Goal: Transaction & Acquisition: Book appointment/travel/reservation

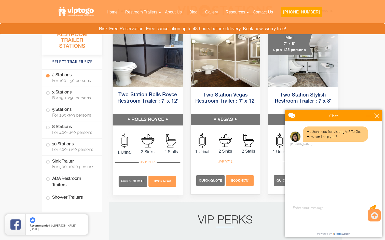
scroll to position [255, 0]
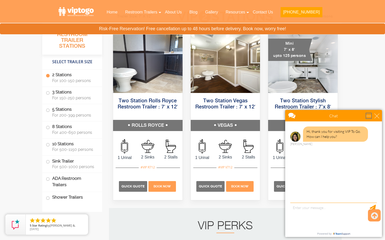
click at [368, 116] on div "minimize" at bounding box center [368, 115] width 5 height 5
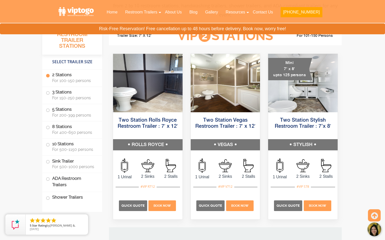
scroll to position [233, 0]
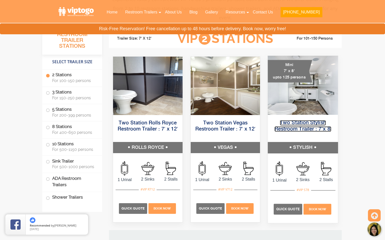
click at [308, 130] on link "Two Station Stylish Restroom Trailer : 7’x 8′" at bounding box center [302, 125] width 57 height 11
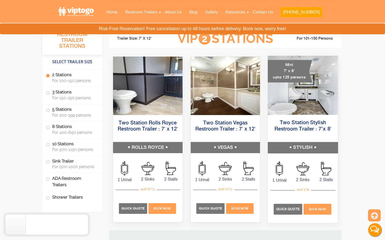
scroll to position [0, 0]
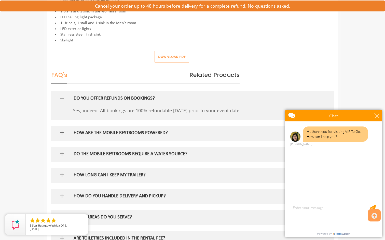
scroll to position [240, 0]
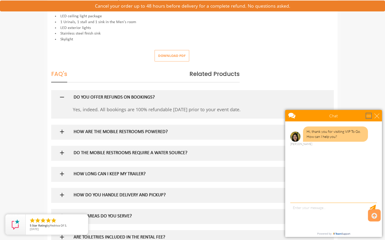
click at [369, 116] on div "minimize" at bounding box center [368, 115] width 5 height 5
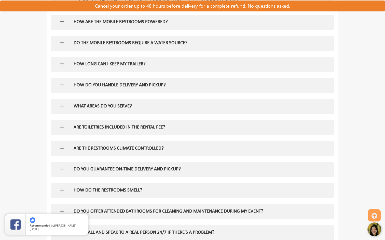
scroll to position [351, 0]
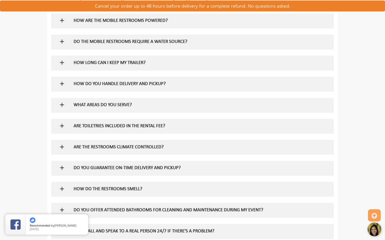
click at [63, 125] on img at bounding box center [62, 126] width 6 height 6
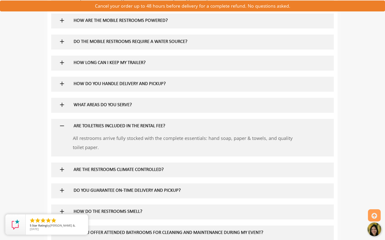
click at [63, 125] on img at bounding box center [62, 126] width 6 height 6
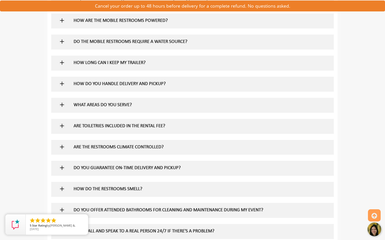
click at [62, 148] on img at bounding box center [62, 147] width 6 height 6
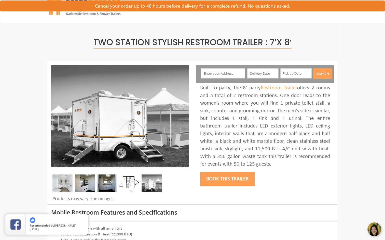
scroll to position [8, 0]
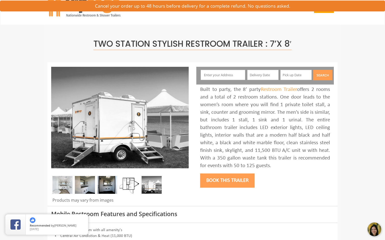
click at [66, 186] on img at bounding box center [62, 185] width 20 height 18
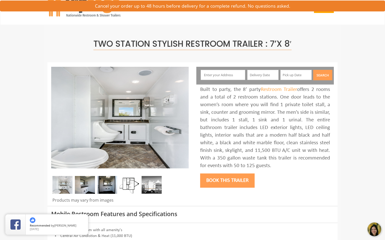
click at [83, 185] on img at bounding box center [85, 185] width 20 height 18
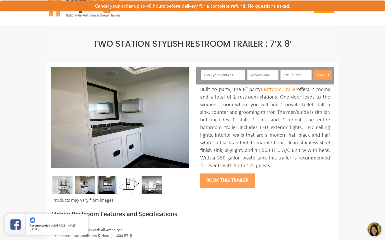
click at [105, 184] on img at bounding box center [107, 185] width 20 height 18
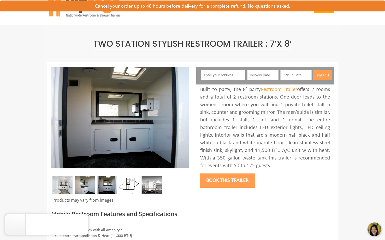
click at [124, 183] on img at bounding box center [129, 185] width 20 height 18
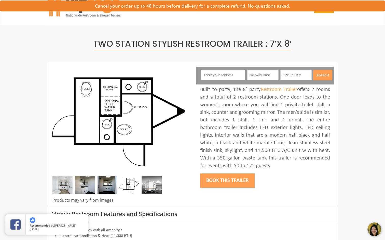
scroll to position [0, 0]
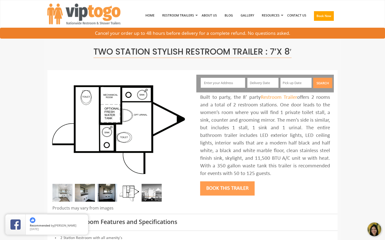
click at [216, 85] on input "text" at bounding box center [222, 83] width 45 height 10
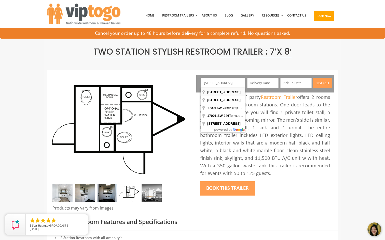
type input "17001 Southwest 246th Street, Princeton, FL, USA"
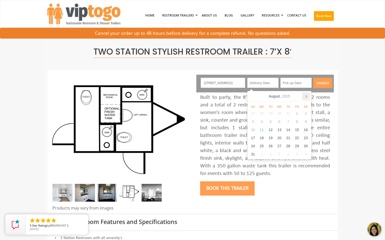
click at [306, 95] on icon at bounding box center [306, 96] width 8 height 8
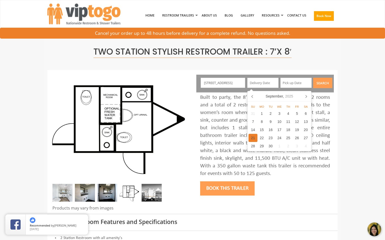
click at [252, 138] on div "21" at bounding box center [252, 138] width 9 height 8
type input "09/21/2025"
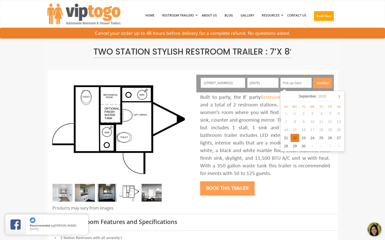
click at [294, 137] on div "22" at bounding box center [294, 138] width 9 height 8
type input "09/22/2025"
click at [324, 83] on button "Search" at bounding box center [322, 83] width 19 height 10
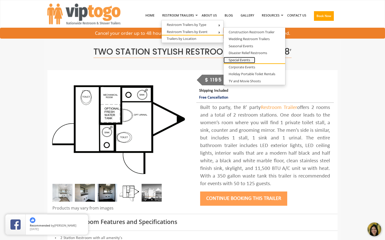
click at [246, 59] on link "Special Events" at bounding box center [239, 60] width 32 height 6
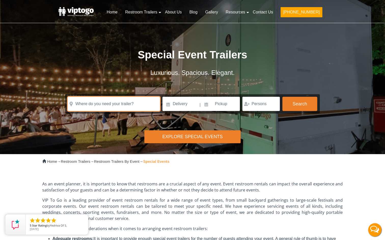
click at [109, 106] on input "text" at bounding box center [114, 104] width 92 height 14
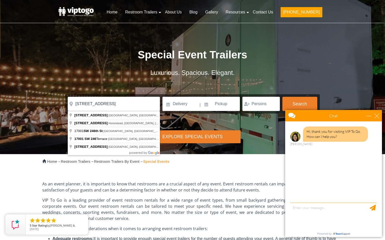
type input "17001 Southwest 246th Street, Homestead, FL, USA"
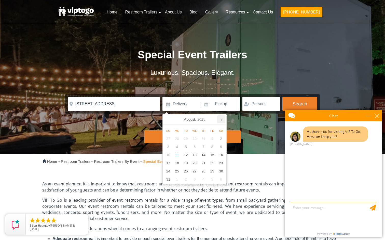
click at [221, 120] on icon at bounding box center [221, 119] width 8 height 8
click at [168, 163] on div "21" at bounding box center [168, 163] width 9 height 8
type input "09/21/2025"
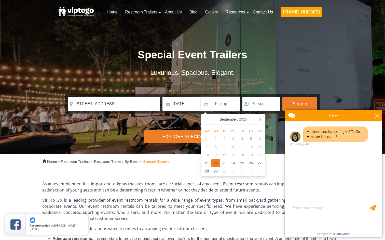
click at [214, 162] on div "22" at bounding box center [215, 163] width 9 height 8
type input "09/22/2025"
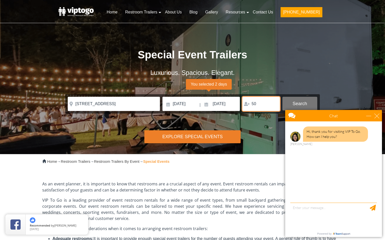
type input "50"
click at [296, 101] on button "Search" at bounding box center [299, 104] width 35 height 14
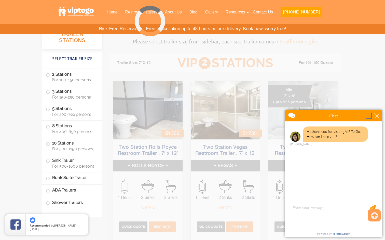
click at [368, 115] on div "minimize" at bounding box center [368, 115] width 5 height 5
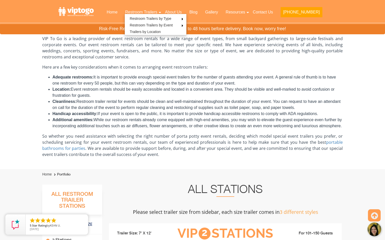
scroll to position [101, 0]
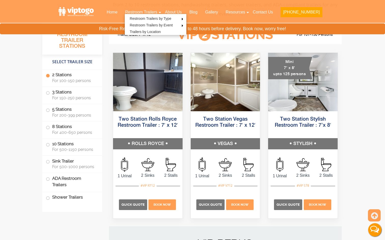
scroll to position [248, 0]
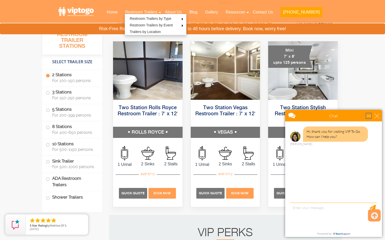
click at [369, 116] on div "minimize" at bounding box center [368, 115] width 5 height 5
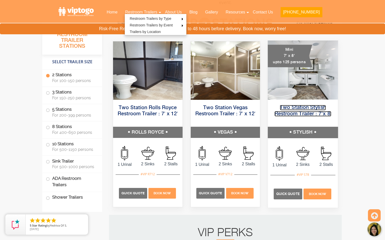
click at [295, 112] on link "Two Station Stylish Restroom Trailer : 7’x 8′" at bounding box center [302, 110] width 57 height 11
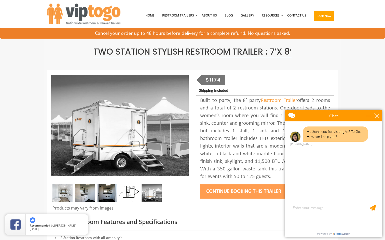
click at [60, 195] on img at bounding box center [62, 193] width 20 height 18
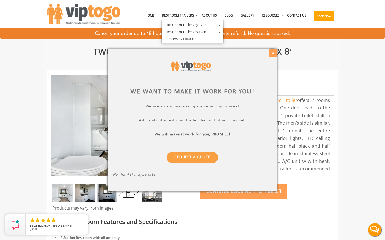
click at [269, 53] on div "X" at bounding box center [273, 53] width 8 height 9
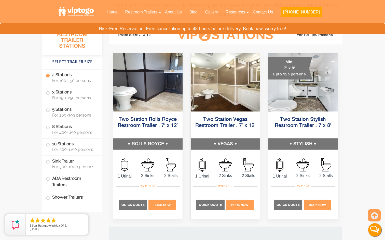
scroll to position [238, 0]
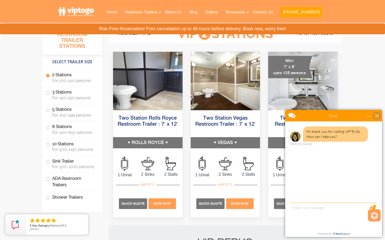
click at [377, 115] on div "close" at bounding box center [376, 115] width 5 height 5
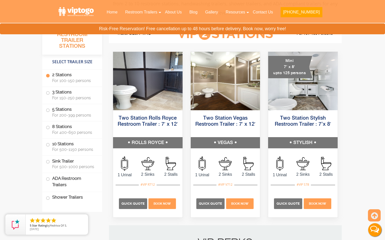
scroll to position [0, 0]
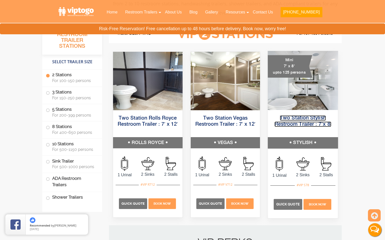
click at [305, 123] on link "Two Station Stylish Restroom Trailer : 7’x 8′" at bounding box center [302, 120] width 57 height 11
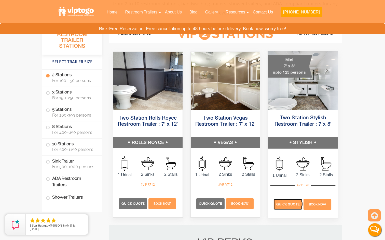
click at [286, 204] on span "Quick Quote" at bounding box center [287, 205] width 23 height 4
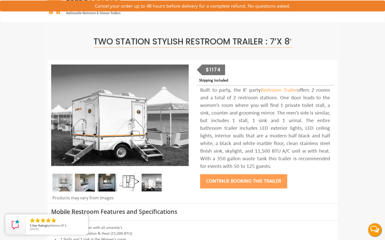
scroll to position [17, 0]
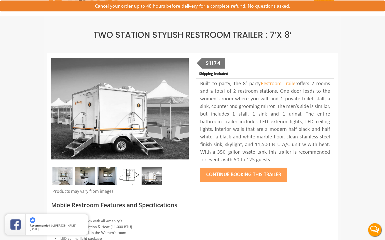
click at [85, 176] on img at bounding box center [85, 176] width 20 height 18
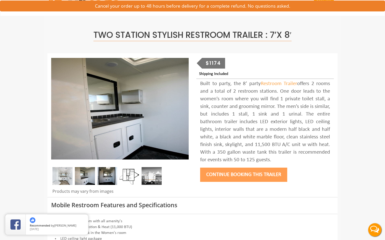
click at [64, 176] on img at bounding box center [62, 176] width 20 height 18
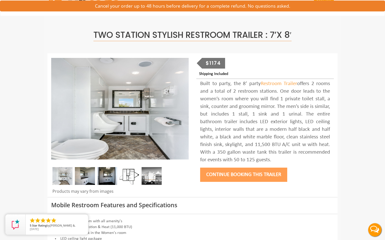
click at [133, 178] on img at bounding box center [129, 176] width 20 height 18
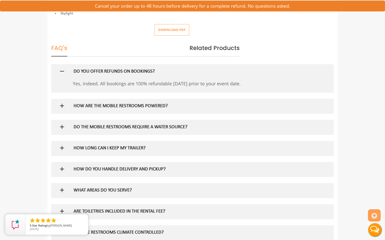
scroll to position [266, 0]
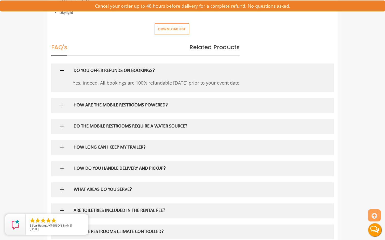
click at [121, 109] on div "HOW ARE THE MOBILE RESTROOMS POWERED?" at bounding box center [184, 105] width 229 height 15
click at [64, 105] on img at bounding box center [62, 105] width 6 height 6
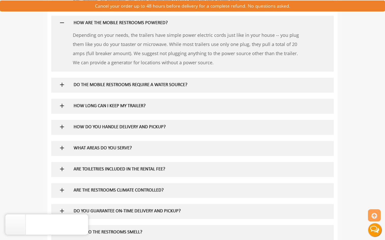
scroll to position [349, 0]
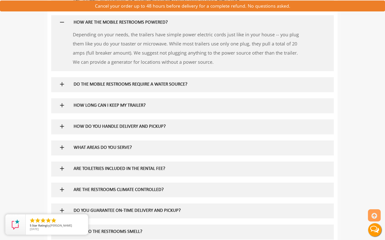
click at [62, 85] on img at bounding box center [62, 84] width 6 height 6
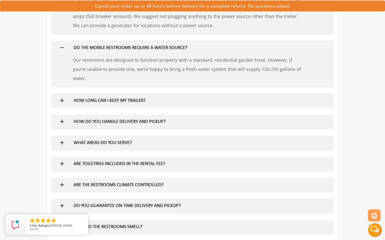
scroll to position [388, 0]
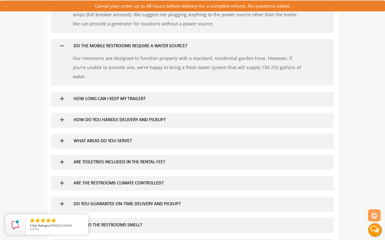
click at [62, 99] on img at bounding box center [62, 99] width 6 height 6
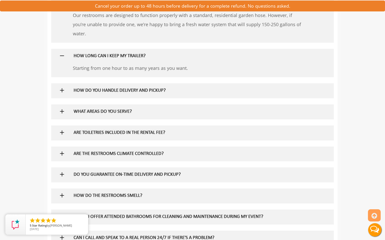
scroll to position [431, 0]
click at [62, 111] on img at bounding box center [62, 111] width 6 height 6
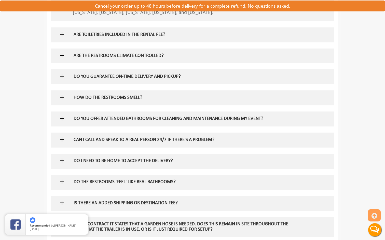
scroll to position [570, 0]
click at [59, 76] on img at bounding box center [62, 76] width 6 height 6
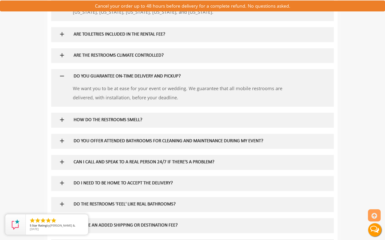
click at [63, 119] on img at bounding box center [62, 120] width 6 height 6
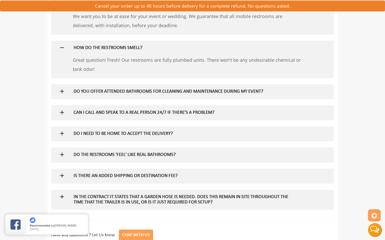
scroll to position [643, 0]
click at [63, 110] on img at bounding box center [62, 112] width 6 height 6
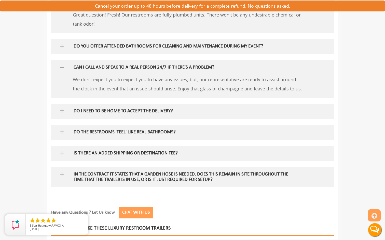
scroll to position [692, 0]
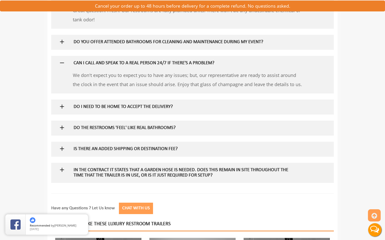
click at [63, 127] on img at bounding box center [62, 128] width 6 height 6
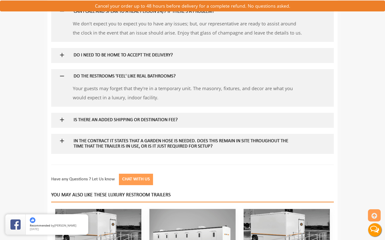
scroll to position [744, 0]
click at [63, 120] on img at bounding box center [62, 119] width 6 height 6
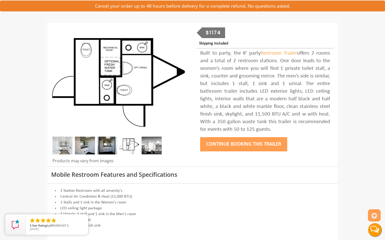
scroll to position [0, 0]
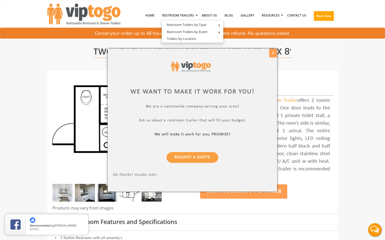
click at [274, 53] on div "X" at bounding box center [273, 53] width 8 height 9
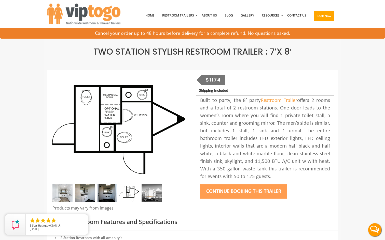
click at [244, 192] on button "Continue Booking this trailer" at bounding box center [243, 192] width 87 height 14
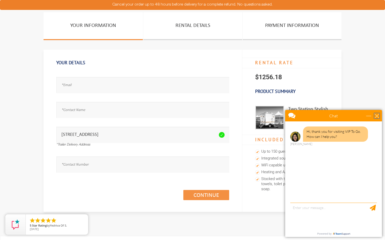
click at [378, 114] on div "close" at bounding box center [376, 115] width 5 height 5
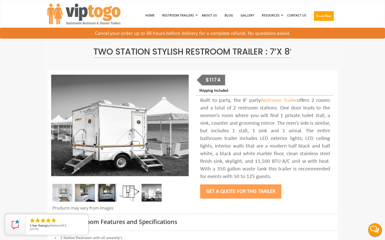
click at [211, 82] on div "$1174" at bounding box center [213, 80] width 23 height 11
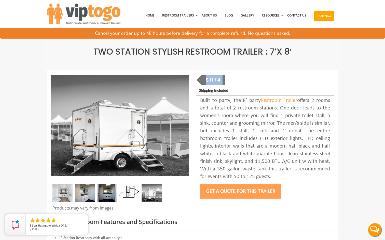
click at [211, 82] on div "$1174" at bounding box center [213, 80] width 23 height 11
click at [206, 79] on div "$1174" at bounding box center [213, 80] width 23 height 11
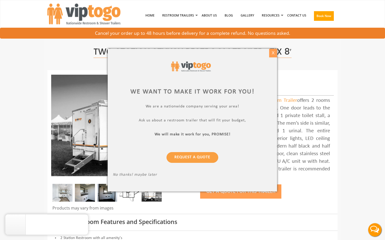
click at [273, 53] on div "X" at bounding box center [273, 53] width 8 height 9
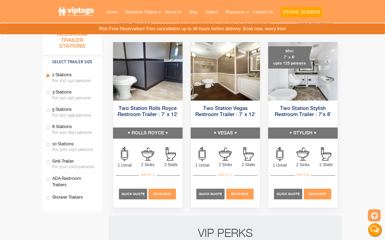
scroll to position [248, 0]
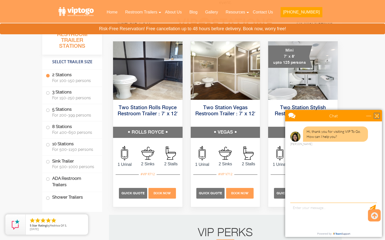
click at [377, 116] on div "close" at bounding box center [376, 115] width 5 height 5
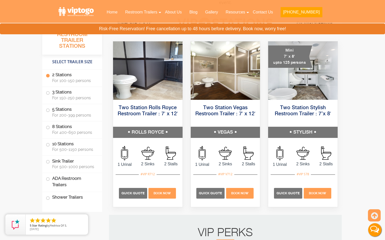
scroll to position [0, 0]
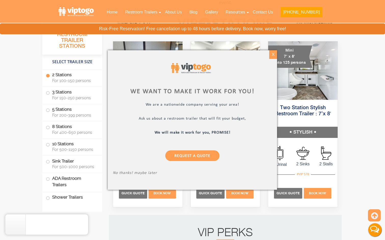
click at [270, 56] on div "X" at bounding box center [273, 54] width 8 height 9
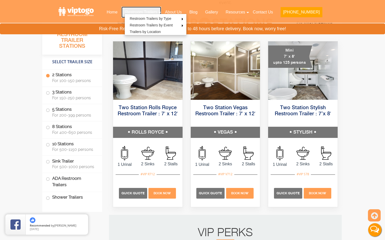
click at [159, 9] on link "Restroom Trailers" at bounding box center [141, 12] width 40 height 11
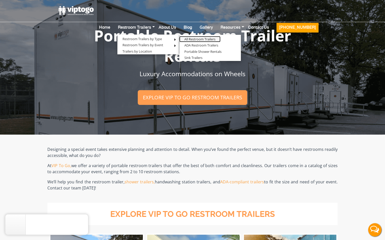
click at [211, 36] on link "All Restroom Trailers" at bounding box center [199, 39] width 41 height 6
